Goal: Information Seeking & Learning: Learn about a topic

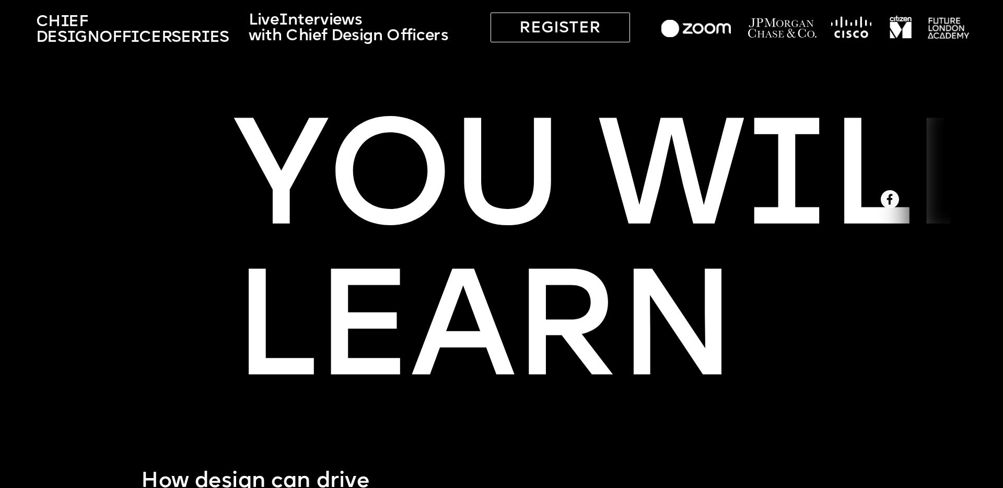
scroll to position [591, 0]
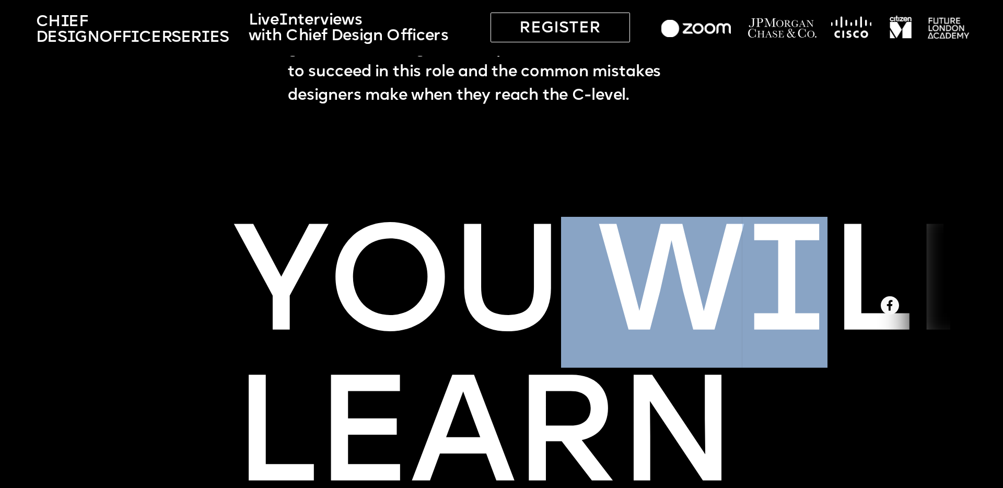
drag, startPoint x: 710, startPoint y: 293, endPoint x: 442, endPoint y: 295, distance: 268.6
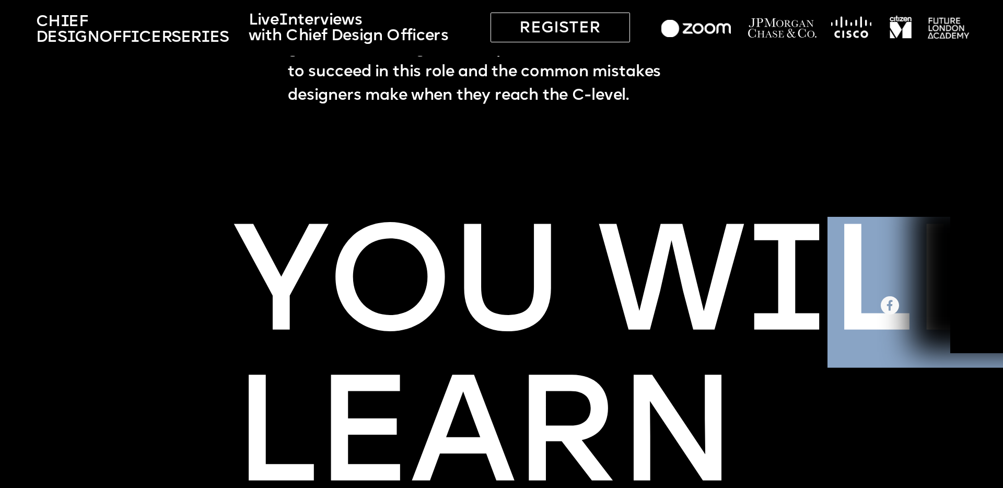
drag, startPoint x: 405, startPoint y: 275, endPoint x: 687, endPoint y: 278, distance: 282.2
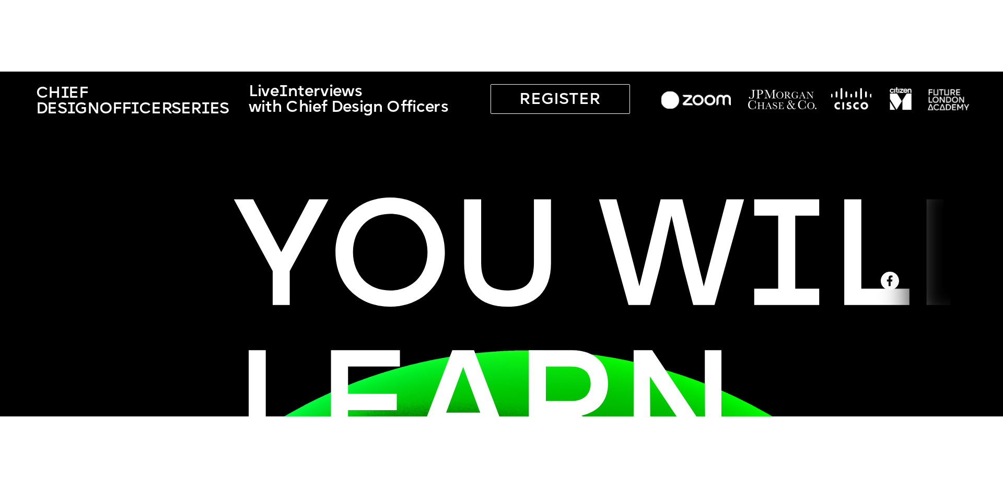
scroll to position [686, 0]
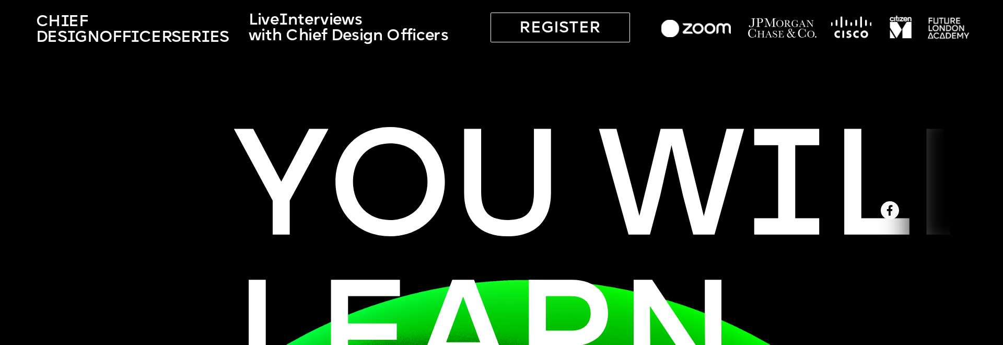
drag, startPoint x: 165, startPoint y: 173, endPoint x: 902, endPoint y: 177, distance: 737.3
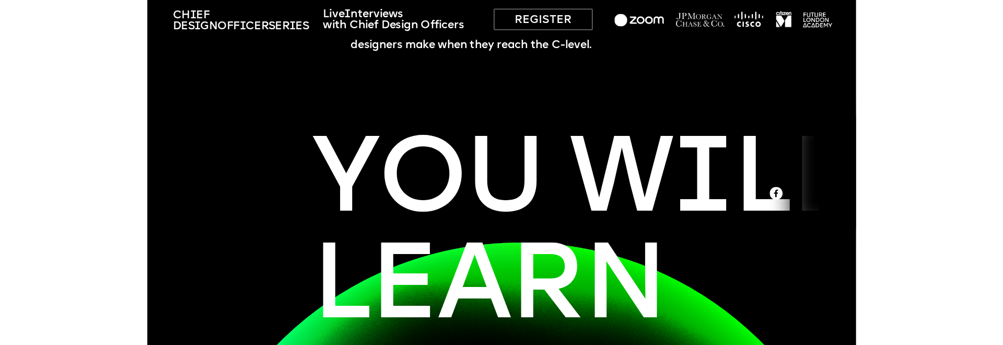
scroll to position [619, 0]
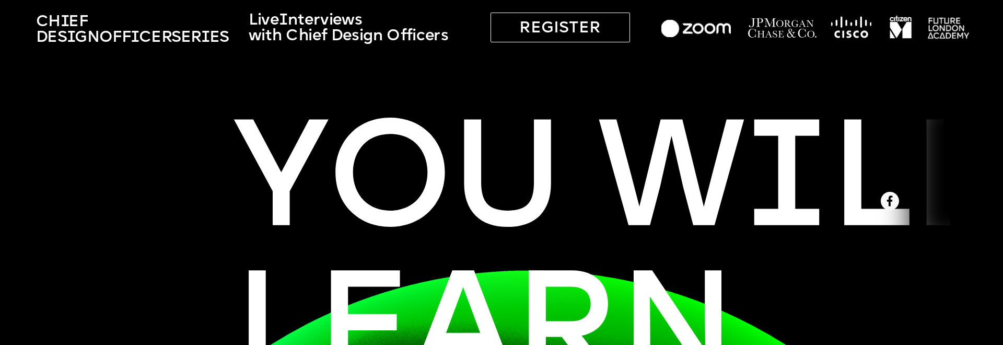
scroll to position [696, 0]
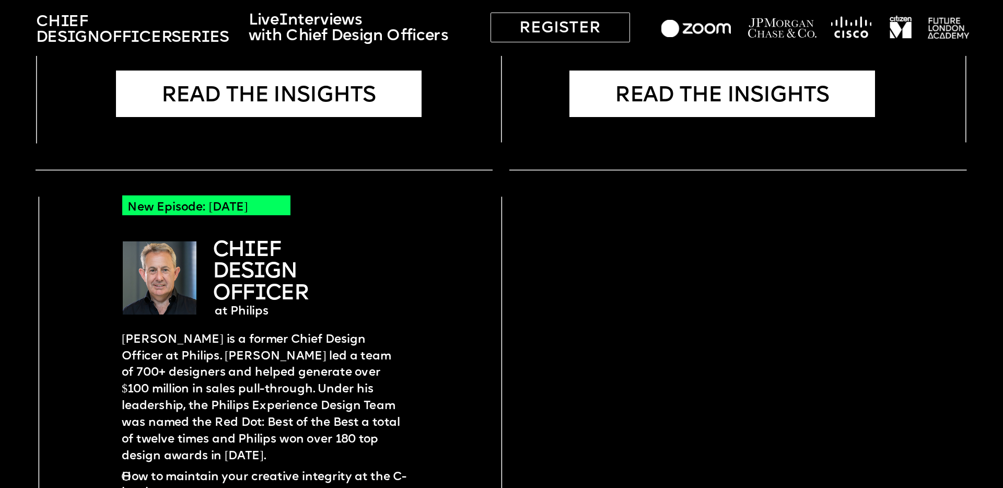
scroll to position [2119, 0]
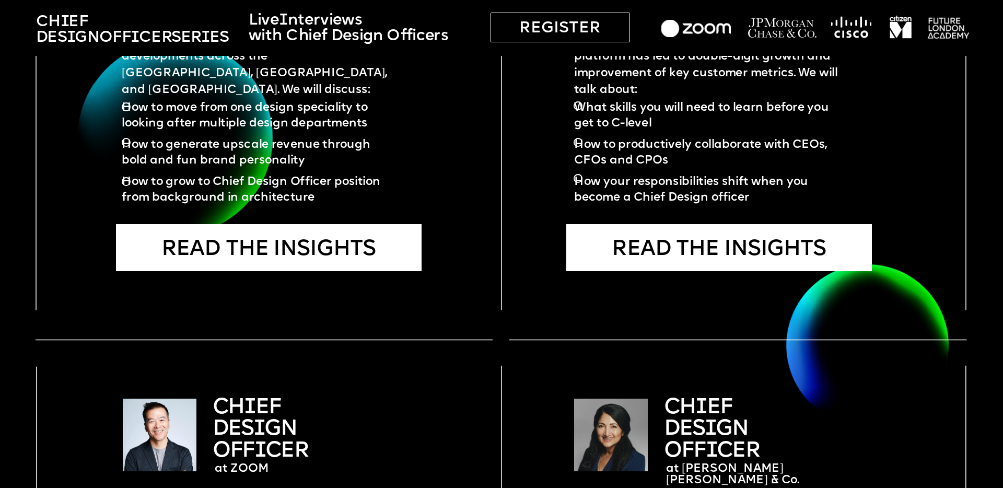
drag, startPoint x: 330, startPoint y: 250, endPoint x: 622, endPoint y: 5, distance: 381.3
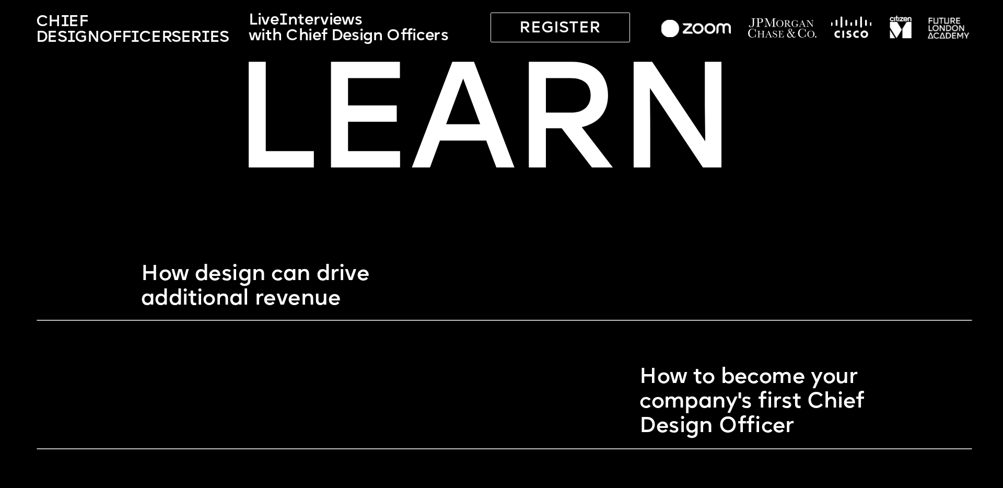
scroll to position [413, 0]
